Goal: Task Accomplishment & Management: Use online tool/utility

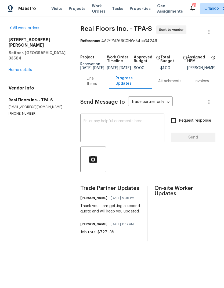
scroll to position [28, 0]
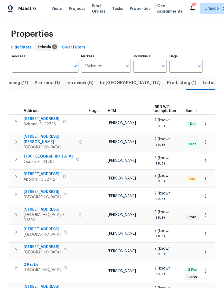
click at [24, 66] on input "Address" at bounding box center [41, 66] width 58 height 13
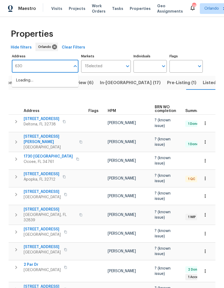
type input "6300"
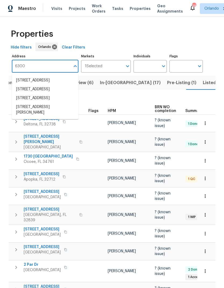
click at [28, 103] on li "6300 NW 13th Ave Ocala FL 34475" at bounding box center [45, 98] width 67 height 9
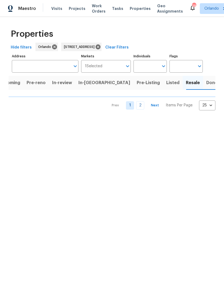
scroll to position [0, 9]
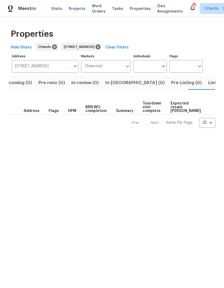
click at [205, 89] on button "Listed (1)" at bounding box center [218, 83] width 26 height 14
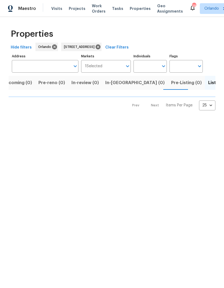
type input "6300 NW 13th Ave Ocala FL 34475"
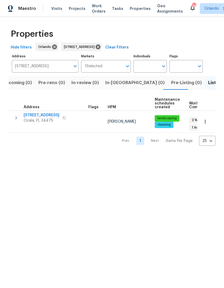
click at [27, 115] on span "[STREET_ADDRESS]" at bounding box center [42, 115] width 36 height 5
click at [207, 120] on icon "button" at bounding box center [204, 121] width 5 height 5
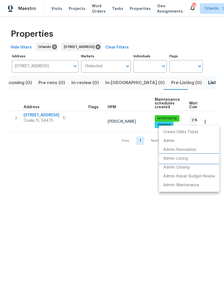
click at [168, 160] on p "Admin: Listing" at bounding box center [175, 159] width 25 height 6
click at [41, 166] on div at bounding box center [112, 144] width 224 height 288
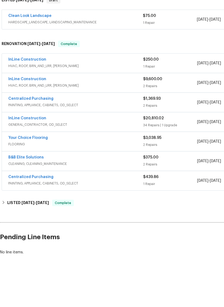
scroll to position [13, 0]
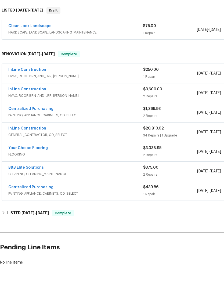
click at [19, 87] on link "InLine Construction" at bounding box center [27, 89] width 38 height 4
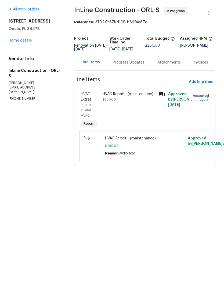
click at [19, 57] on link "Home details" at bounding box center [20, 59] width 23 height 4
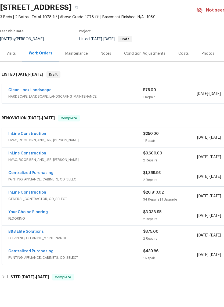
scroll to position [16, 0]
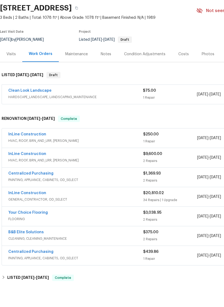
click at [136, 65] on div "Condition Adjustments" at bounding box center [145, 73] width 54 height 16
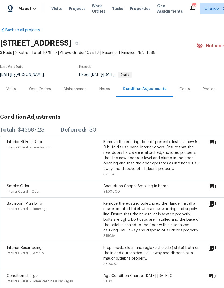
click at [10, 87] on div "Visits" at bounding box center [10, 89] width 9 height 5
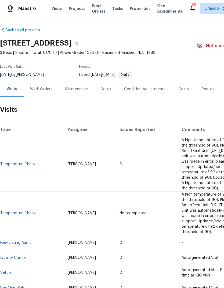
click at [40, 87] on div "Work Orders" at bounding box center [41, 89] width 22 height 5
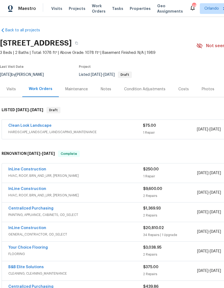
click at [29, 168] on link "InLine Construction" at bounding box center [27, 170] width 38 height 4
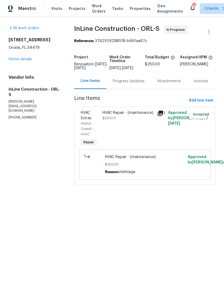
click at [124, 89] on div "Progress Updates" at bounding box center [128, 81] width 45 height 16
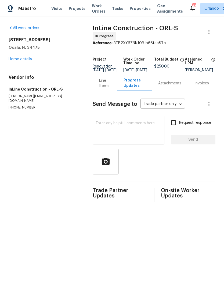
click at [102, 82] on div "Line Items" at bounding box center [105, 83] width 12 height 11
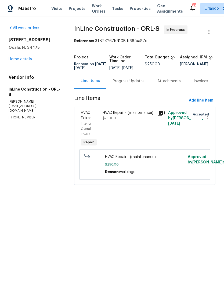
click at [17, 60] on link "Home details" at bounding box center [20, 59] width 23 height 4
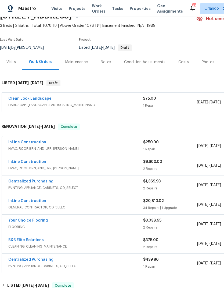
scroll to position [27, 0]
click at [21, 100] on link "Clean Look Landscape" at bounding box center [29, 99] width 43 height 4
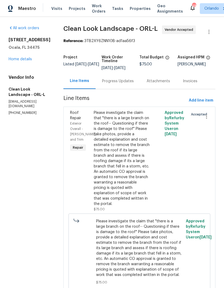
click at [19, 61] on link "Home details" at bounding box center [20, 59] width 23 height 4
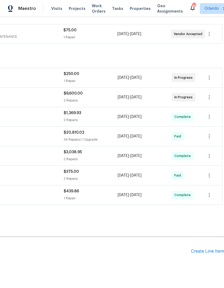
scroll to position [93, 79]
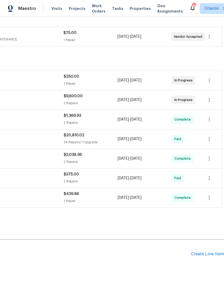
click at [208, 254] on div "Create Line Item" at bounding box center [207, 254] width 33 height 5
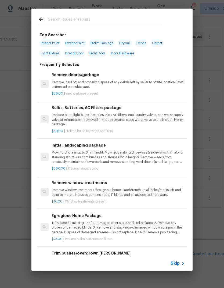
click at [53, 17] on input "text" at bounding box center [105, 20] width 114 height 8
type input "Hvac"
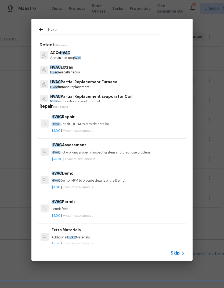
click at [57, 123] on span "HVAC" at bounding box center [56, 124] width 9 height 3
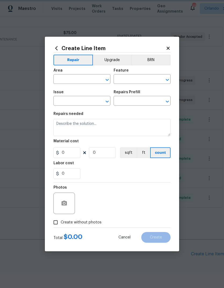
type input "HVAC"
type input "HVAC Extras"
type input "HVAC Repair $1.00"
type textarea "HVAC Repair - (HPM to provide details)"
type input "1"
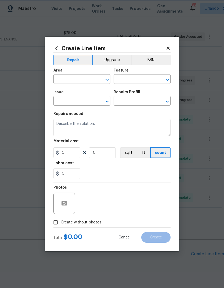
type input "1"
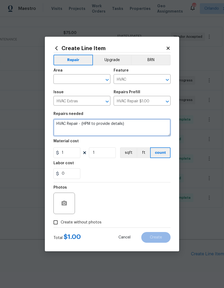
click at [88, 122] on textarea "HVAC Repair - (HPM to provide details)" at bounding box center [111, 127] width 117 height 17
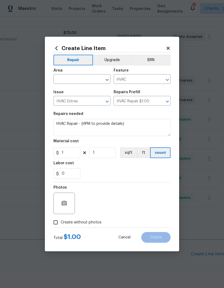
click at [64, 84] on span "Area ​" at bounding box center [81, 76] width 57 height 22
click at [61, 80] on input "text" at bounding box center [74, 80] width 42 height 8
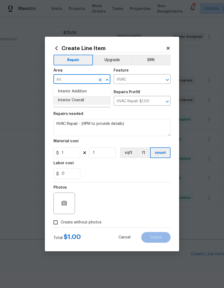
click at [71, 98] on li "Interior Overall" at bounding box center [81, 100] width 57 height 9
type input "Interior Overall"
click at [86, 122] on textarea "HVAC Repair - (HPM to provide details)" at bounding box center [111, 127] width 117 height 17
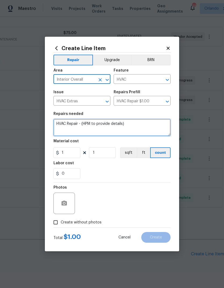
click at [86, 122] on textarea "HVAC Repair - (HPM to provide details)" at bounding box center [111, 127] width 117 height 17
click at [90, 122] on textarea "HVAC Repair - (HPM to provide details)" at bounding box center [111, 127] width 117 height 17
click at [89, 124] on textarea "HVAC Repair - (HPM to provide details)" at bounding box center [111, 127] width 117 height 17
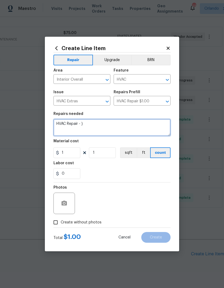
click at [100, 128] on textarea "HVAC Repair - )" at bounding box center [111, 127] width 117 height 17
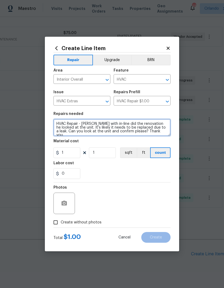
click at [142, 124] on textarea "HVAC Repair - [PERSON_NAME] with in-line did the renovation he looked at the un…" at bounding box center [111, 127] width 117 height 17
click at [65, 129] on textarea "HVAC Repair - [PERSON_NAME] with in-line did the renovation and he looked at th…" at bounding box center [111, 127] width 117 height 17
type textarea "HVAC Repair - [PERSON_NAME] with in-line did the renovation and he looked at th…"
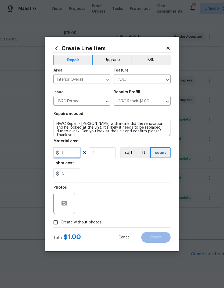
click at [68, 151] on input "1" at bounding box center [66, 153] width 27 height 11
click at [72, 155] on input "1" at bounding box center [66, 153] width 27 height 11
type input "150"
click at [97, 168] on figure "Labor cost 0" at bounding box center [111, 171] width 117 height 18
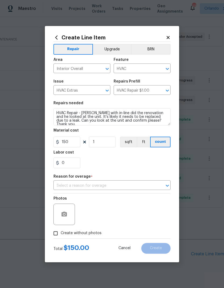
click at [56, 233] on input "Create without photos" at bounding box center [55, 234] width 10 height 10
checkbox input "true"
click at [131, 183] on input "text" at bounding box center [104, 186] width 102 height 8
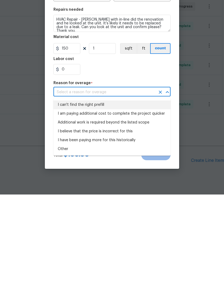
click at [105, 194] on li "I can't find the right prefill" at bounding box center [111, 198] width 117 height 9
type input "I can't find the right prefill"
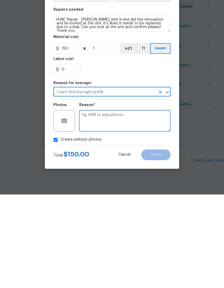
click at [147, 204] on textarea at bounding box center [124, 214] width 91 height 21
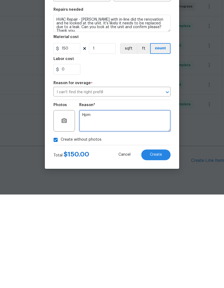
type textarea "Hpm"
click at [159, 247] on span "Create" at bounding box center [156, 249] width 12 height 4
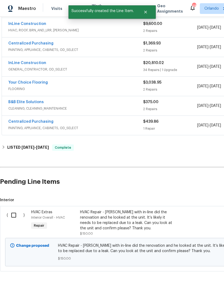
scroll to position [165, 0]
click at [14, 210] on input "checkbox" at bounding box center [15, 215] width 15 height 11
checkbox input "true"
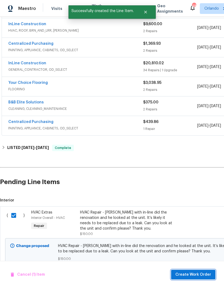
click at [199, 272] on span "Create Work Order" at bounding box center [193, 275] width 36 height 7
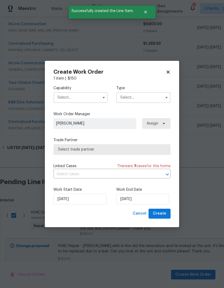
click at [66, 101] on input "text" at bounding box center [80, 97] width 54 height 11
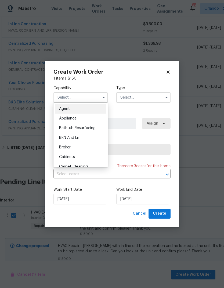
click at [87, 94] on input "text" at bounding box center [80, 97] width 54 height 11
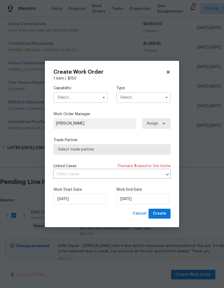
click at [91, 98] on input "text" at bounding box center [80, 97] width 54 height 11
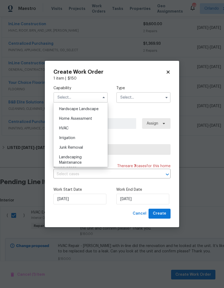
scroll to position [311, 0]
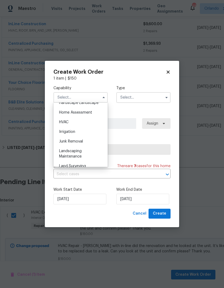
click at [59, 120] on span "HVAC" at bounding box center [63, 122] width 9 height 4
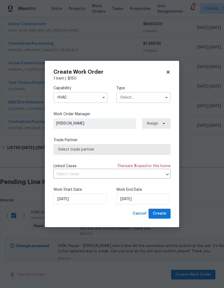
type input "HVAC"
click at [163, 93] on input "text" at bounding box center [143, 97] width 54 height 11
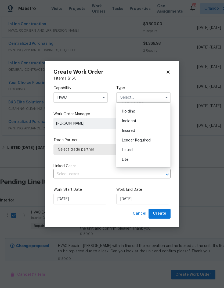
scroll to position [50, 0]
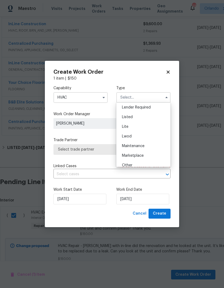
click at [142, 117] on div "Listed" at bounding box center [144, 117] width 52 height 10
type input "Listed"
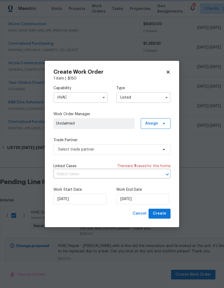
scroll to position [0, 0]
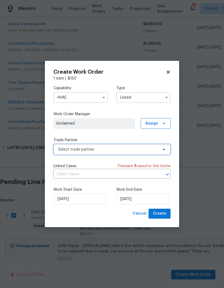
click at [153, 148] on span "Select trade partner" at bounding box center [108, 149] width 100 height 5
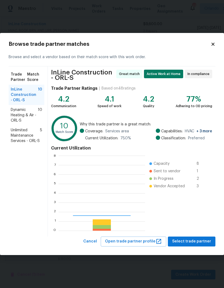
scroll to position [75, 86]
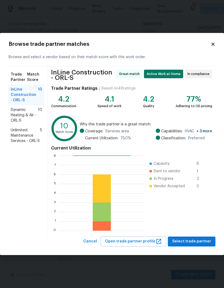
click at [15, 118] on span "Dynamic Heating & Air - ORL-S" at bounding box center [24, 115] width 27 height 16
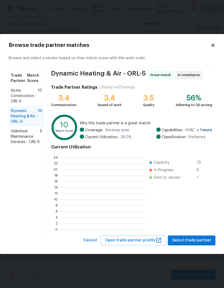
scroll to position [75, 85]
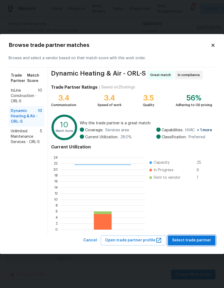
click at [202, 238] on span "Select trade partner" at bounding box center [191, 240] width 39 height 7
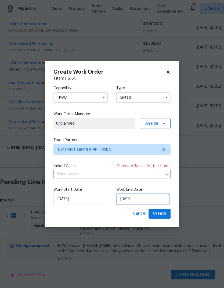
click at [159, 200] on input "[DATE]" at bounding box center [142, 199] width 53 height 11
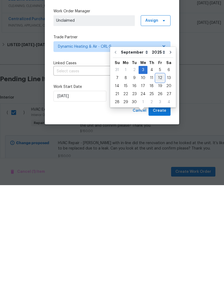
click at [158, 177] on div "12" at bounding box center [160, 181] width 9 height 8
type input "[DATE]"
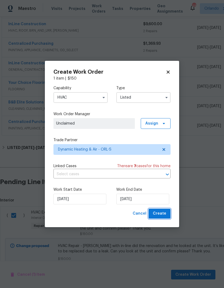
click at [164, 210] on button "Create" at bounding box center [159, 214] width 22 height 10
checkbox input "false"
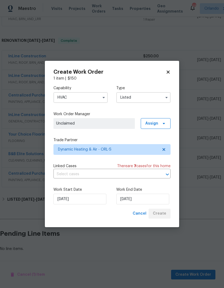
scroll to position [112, 0]
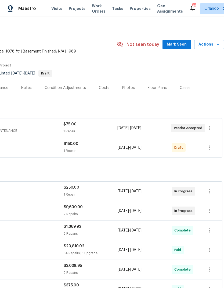
scroll to position [1, 79]
click at [208, 148] on icon "button" at bounding box center [209, 148] width 6 height 6
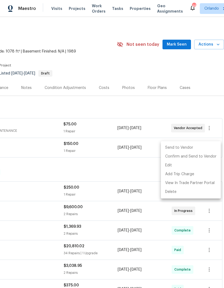
click at [194, 146] on li "Send to Vendor" at bounding box center [191, 148] width 60 height 9
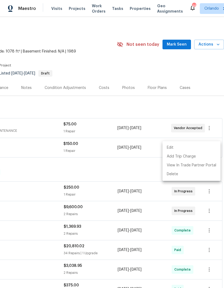
click at [37, 165] on div at bounding box center [112, 144] width 224 height 288
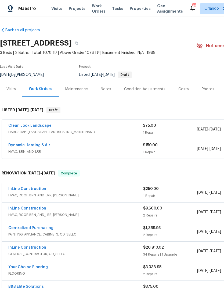
scroll to position [0, 0]
